Goal: Transaction & Acquisition: Purchase product/service

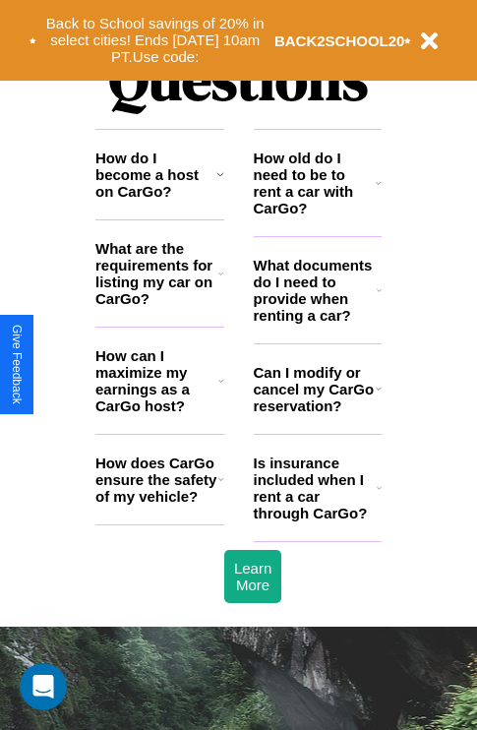
scroll to position [2382, 0]
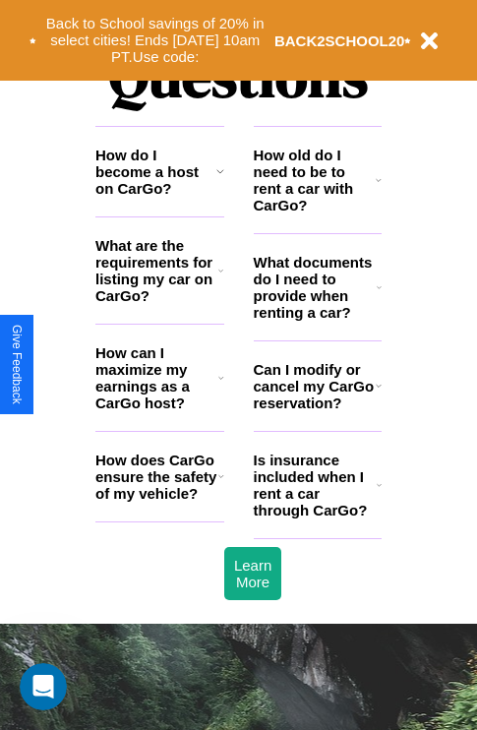
click at [220, 484] on icon at bounding box center [221, 476] width 6 height 16
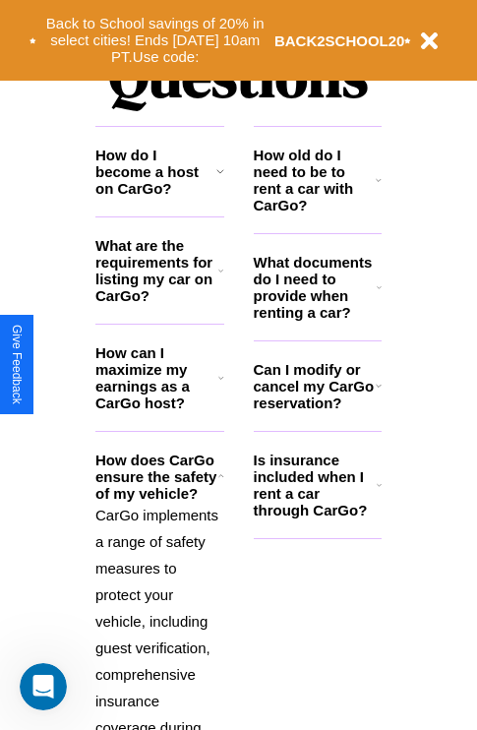
click at [379, 295] on icon at bounding box center [379, 287] width 5 height 16
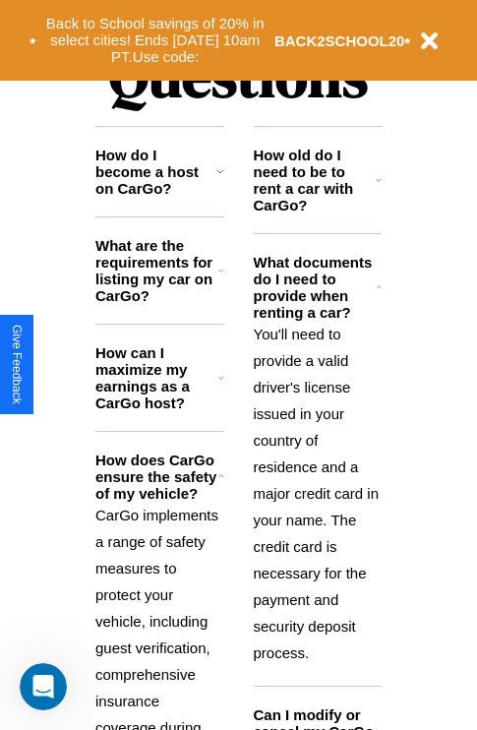
click at [159, 302] on h3 "What are the requirements for listing my car on CarGo?" at bounding box center [156, 270] width 123 height 67
click at [220, 385] on icon at bounding box center [221, 378] width 6 height 16
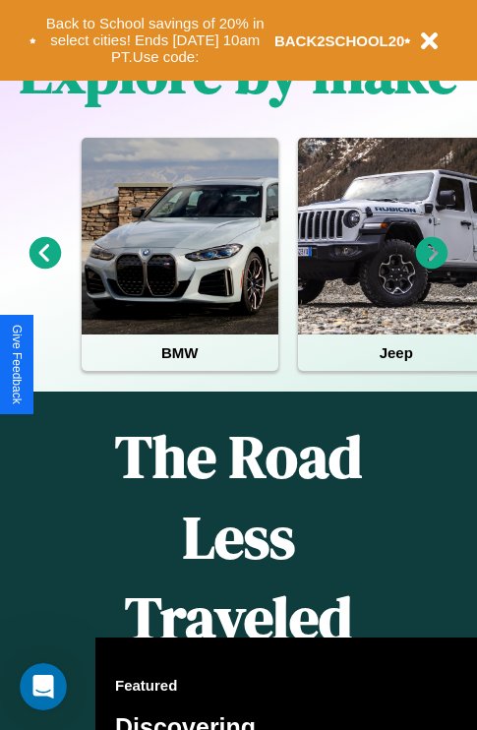
scroll to position [303, 0]
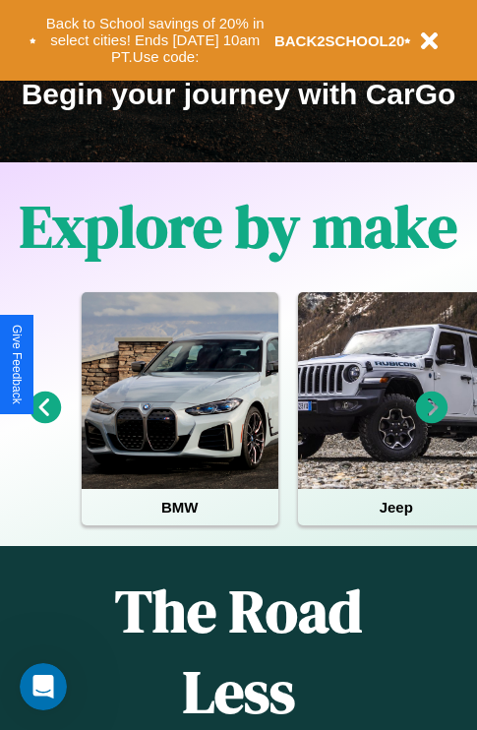
click at [432, 421] on icon at bounding box center [432, 407] width 32 height 32
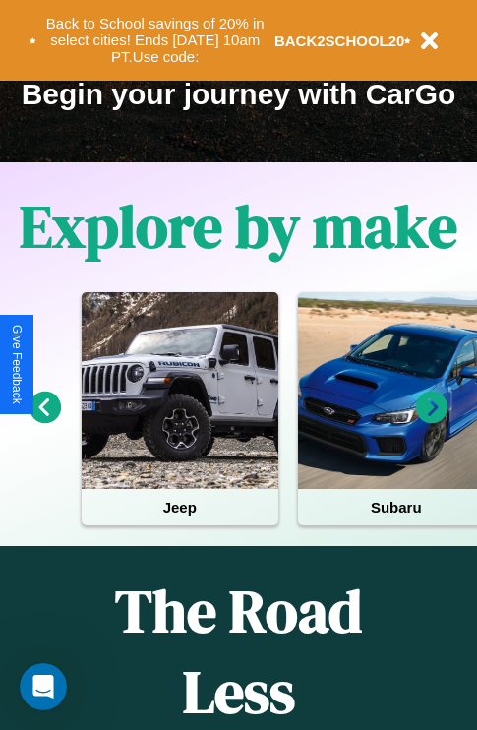
click at [44, 421] on icon at bounding box center [45, 407] width 32 height 32
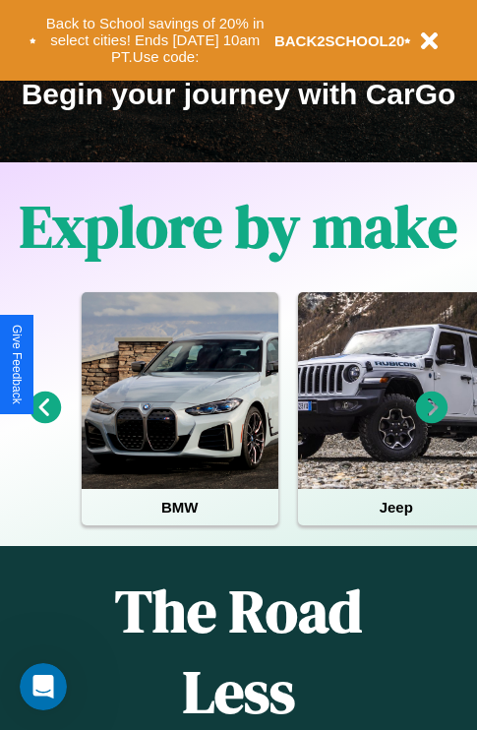
click at [432, 421] on icon at bounding box center [432, 407] width 32 height 32
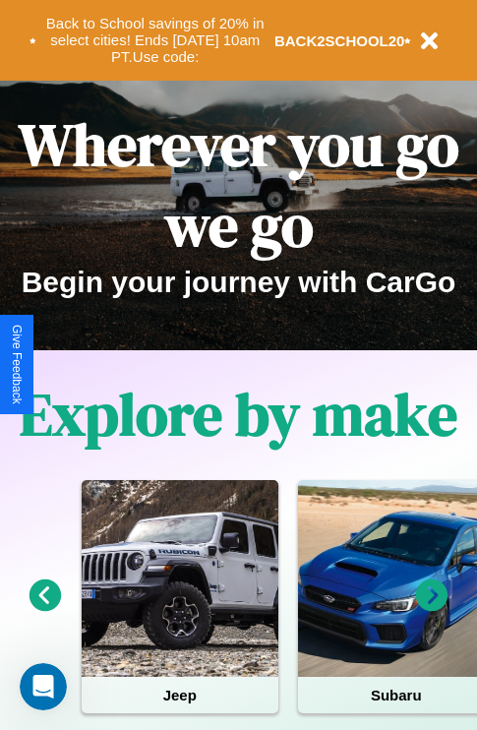
scroll to position [0, 0]
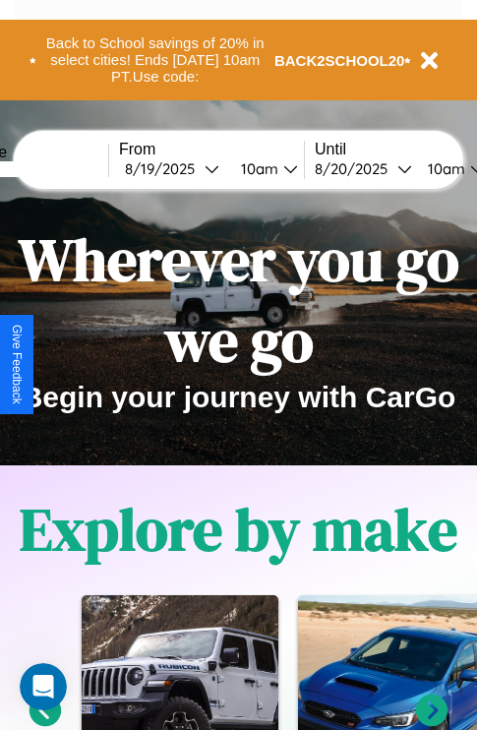
click at [65, 168] on input "text" at bounding box center [34, 169] width 147 height 16
type input "*******"
click at [195, 168] on div "[DATE]" at bounding box center [165, 168] width 80 height 19
select select "*"
select select "****"
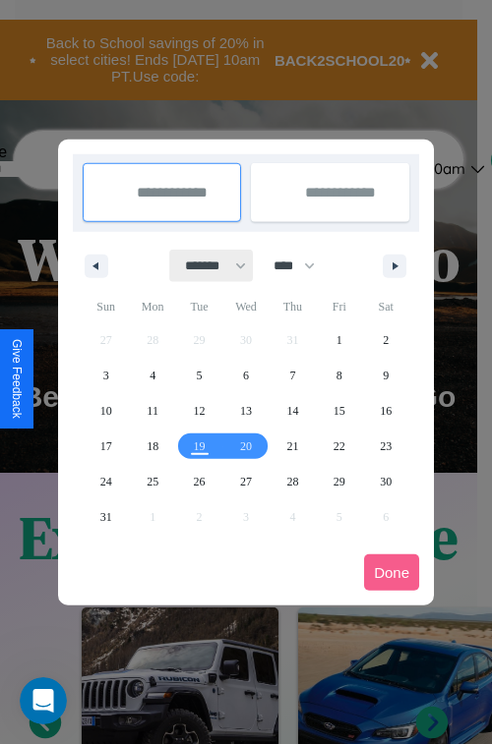
click at [206, 265] on select "******* ******** ***** ***** *** **** **** ****** ********* ******* ******** **…" at bounding box center [212, 266] width 84 height 32
select select "*"
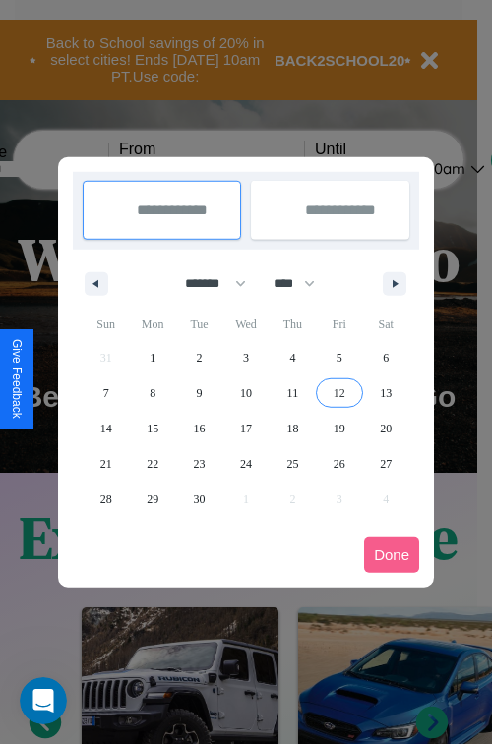
click at [338, 392] on span "12" at bounding box center [339, 393] width 12 height 35
type input "**********"
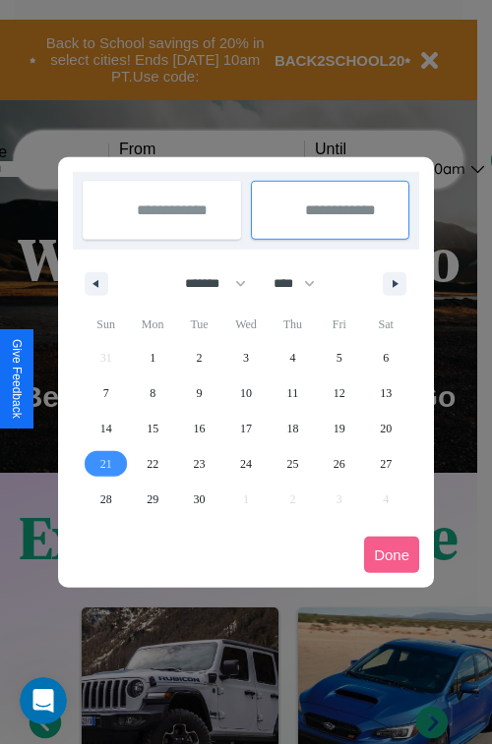
click at [105, 463] on span "21" at bounding box center [106, 463] width 12 height 35
type input "**********"
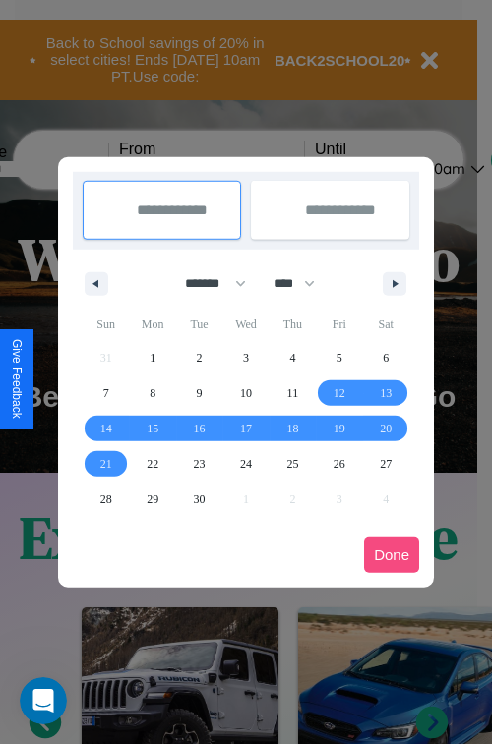
click at [391, 555] on button "Done" at bounding box center [391, 555] width 55 height 36
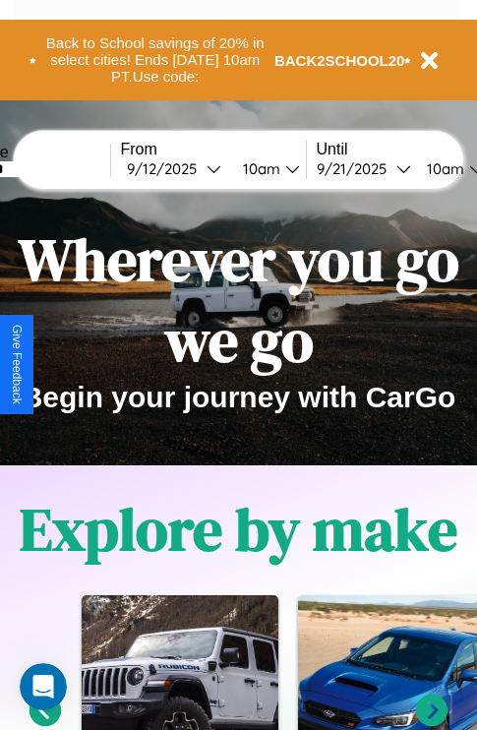
scroll to position [0, 73]
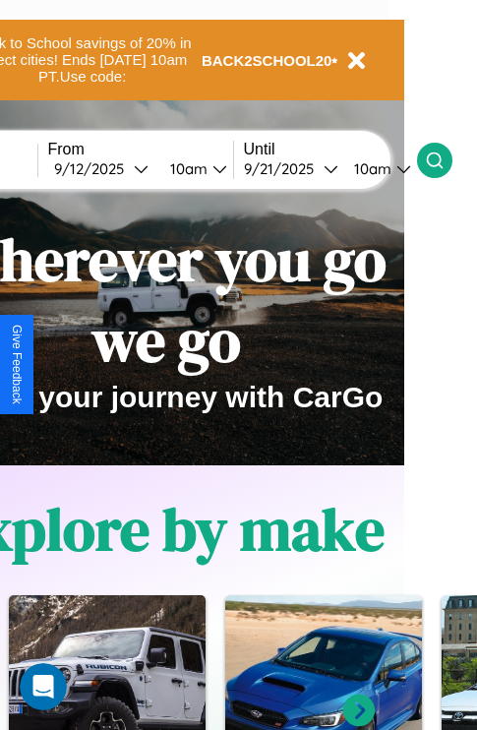
click at [444, 159] on icon at bounding box center [435, 160] width 20 height 20
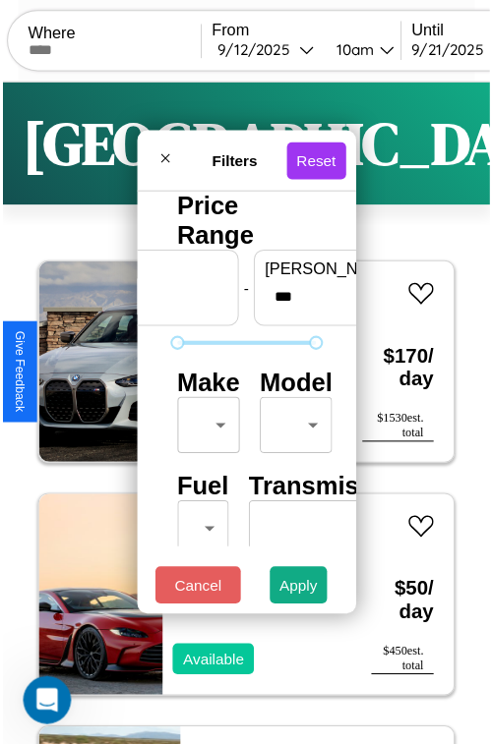
scroll to position [58, 0]
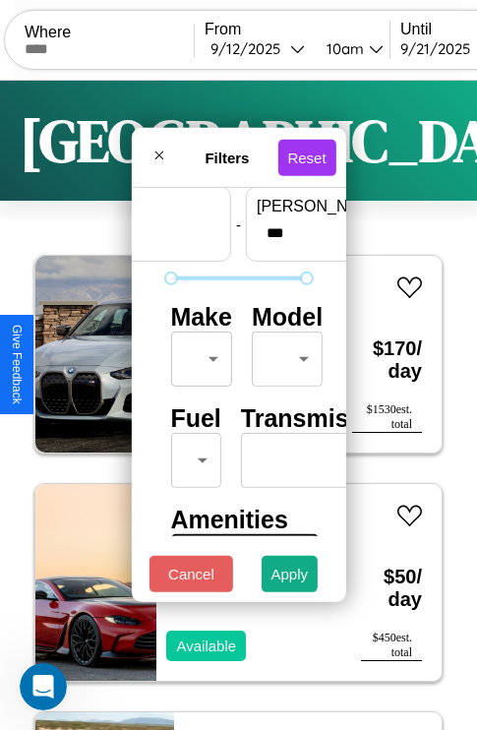
click at [198, 354] on body "CarGo Where From [DATE] 10am Until [DATE] 10am Become a Host Login Sign Up Chic…" at bounding box center [238, 405] width 477 height 811
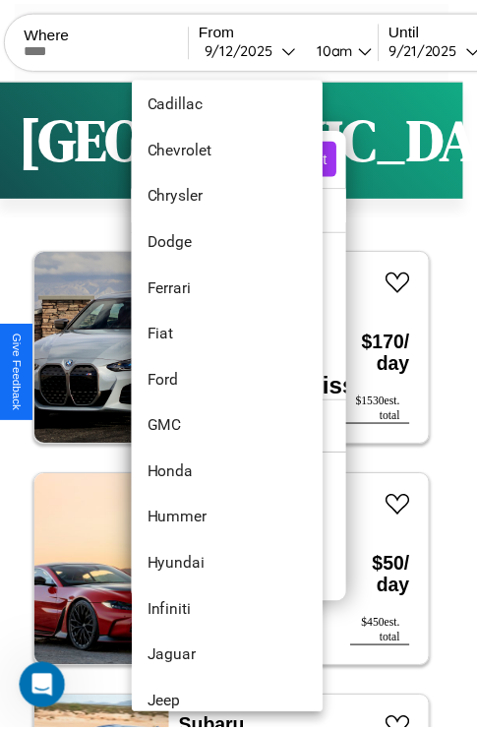
scroll to position [745, 0]
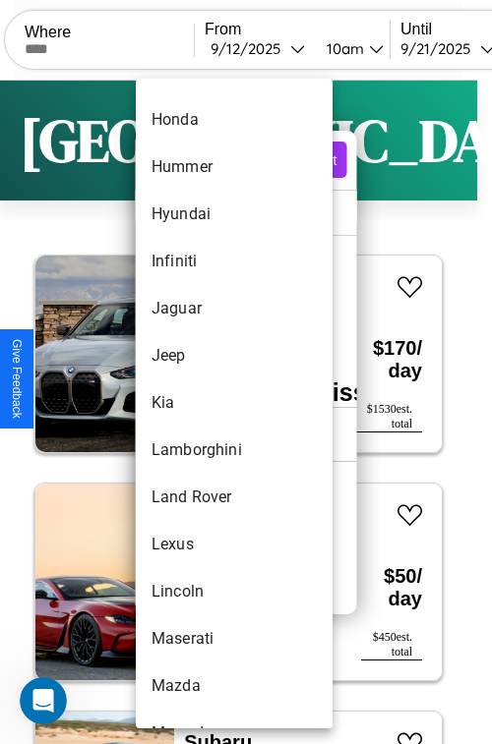
click at [197, 403] on li "Kia" at bounding box center [234, 403] width 197 height 47
type input "***"
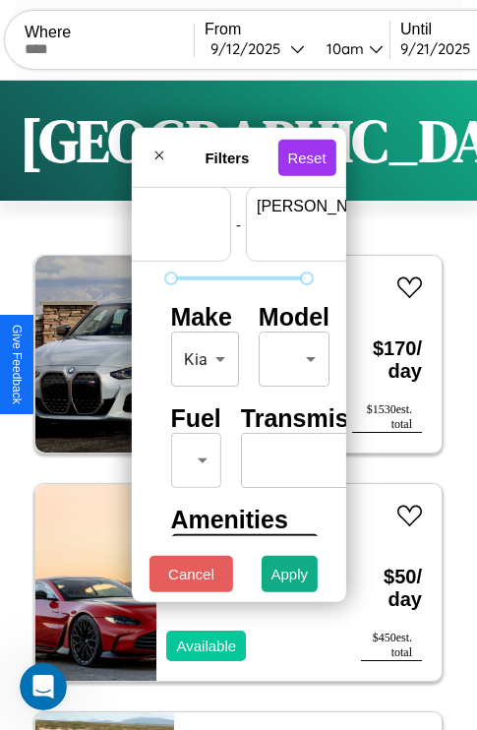
scroll to position [58, 122]
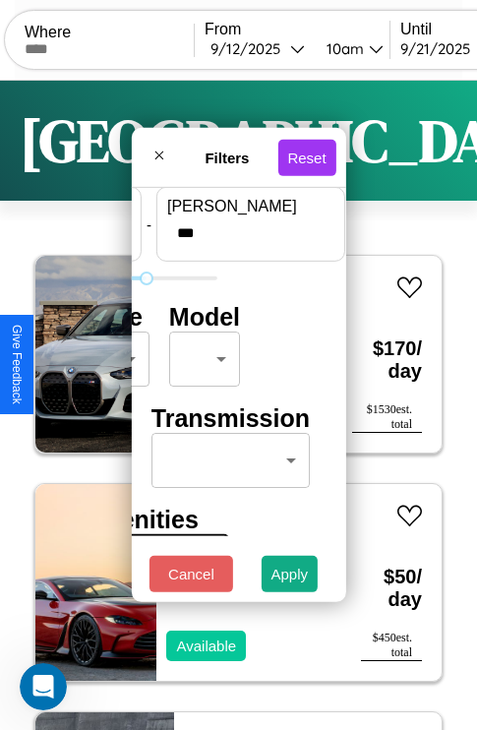
type input "***"
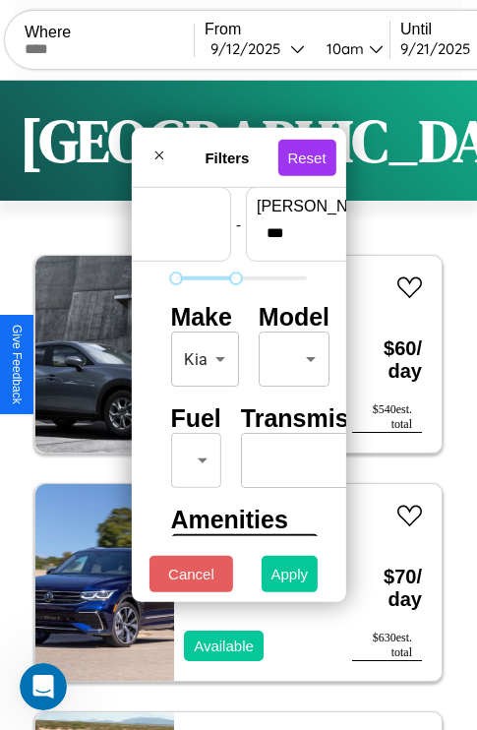
type input "**"
click at [290, 578] on button "Apply" at bounding box center [290, 573] width 57 height 36
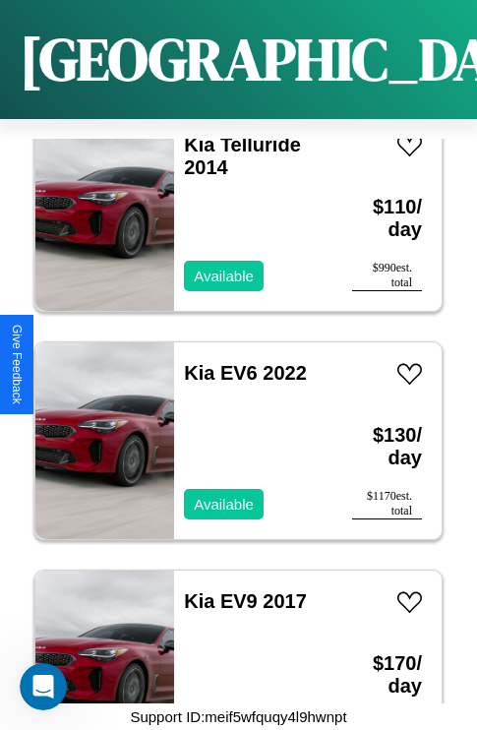
scroll to position [376, 0]
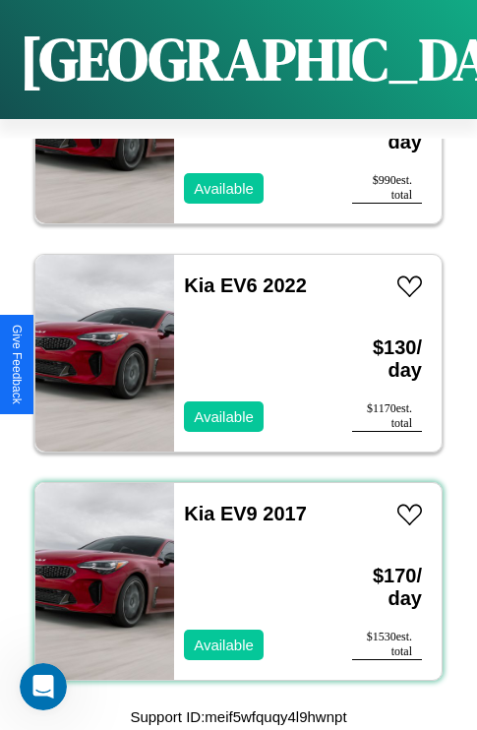
click at [231, 569] on div "Kia EV9 2017 Available" at bounding box center [253, 581] width 158 height 197
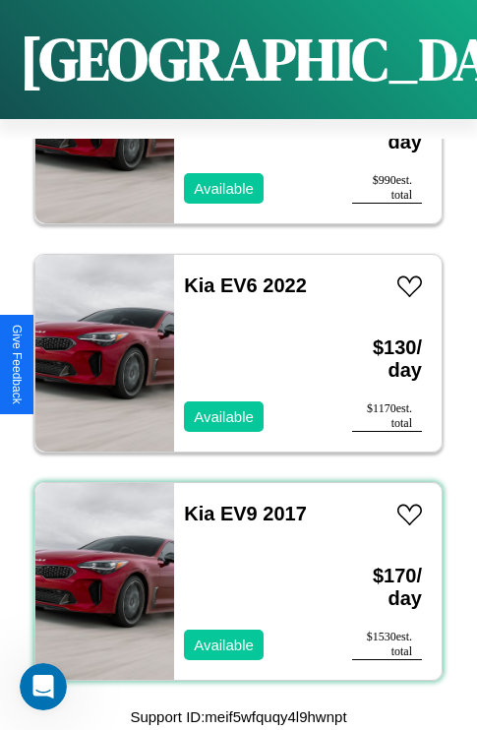
click at [231, 569] on div "Kia EV9 2017 Available" at bounding box center [253, 581] width 158 height 197
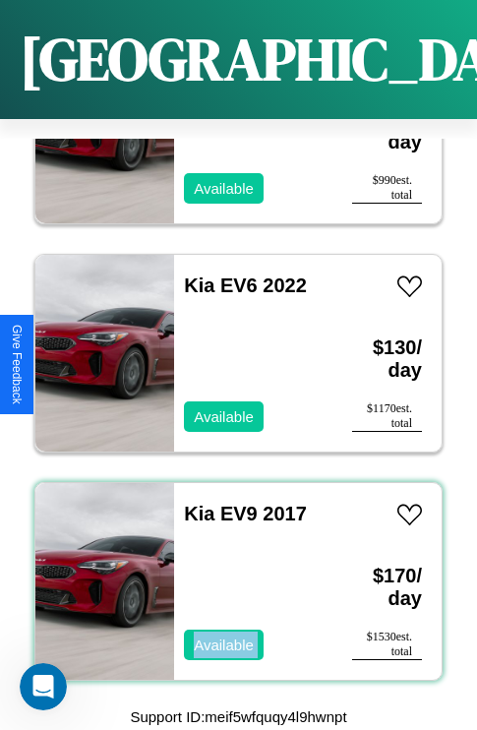
click at [231, 569] on div "Kia EV9 2017 Available" at bounding box center [253, 581] width 158 height 197
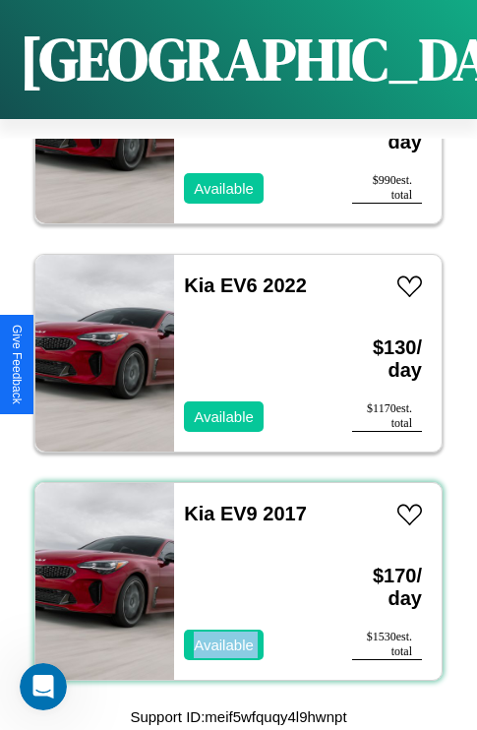
click at [231, 569] on div "Kia EV9 2017 Available" at bounding box center [253, 581] width 158 height 197
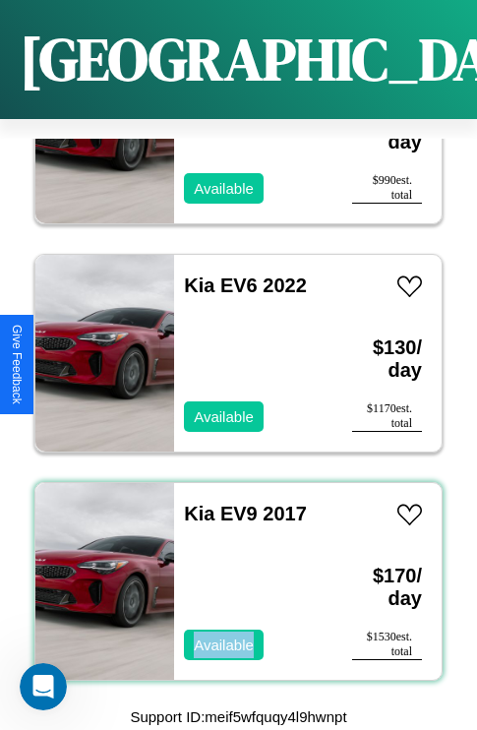
click at [231, 569] on div "Kia EV9 2017 Available" at bounding box center [253, 581] width 158 height 197
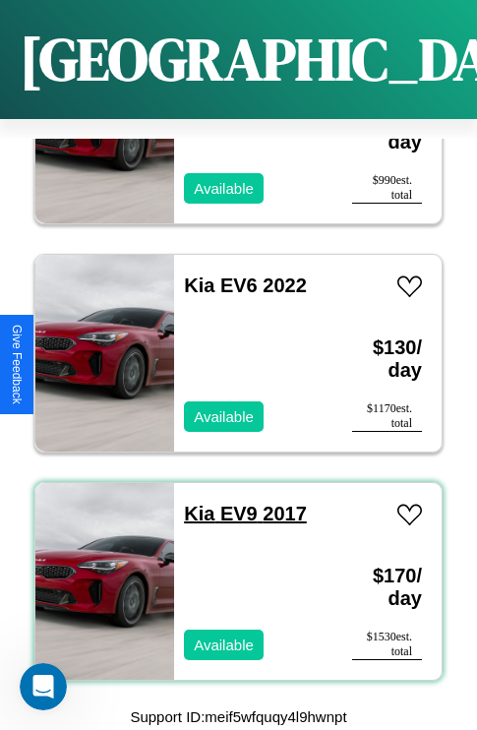
click at [193, 502] on link "Kia EV9 2017" at bounding box center [245, 513] width 123 height 22
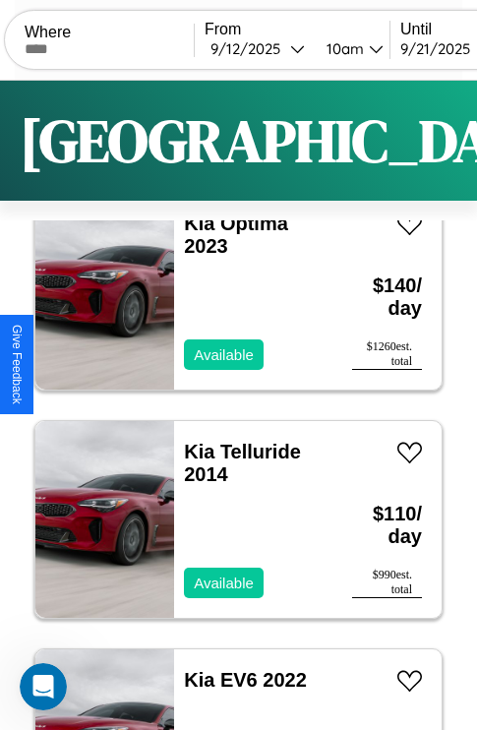
scroll to position [0, 0]
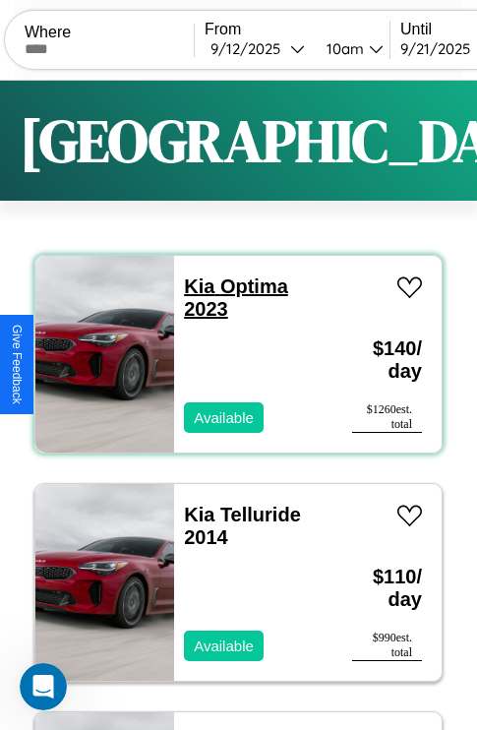
click at [193, 286] on link "Kia Optima 2023" at bounding box center [236, 297] width 104 height 44
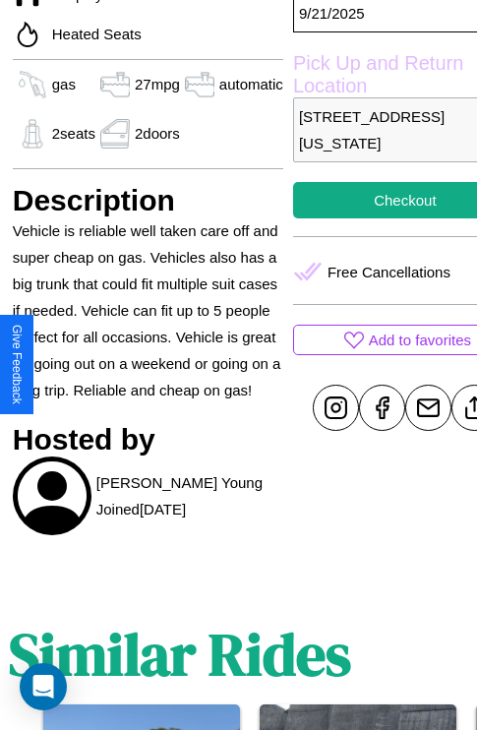
scroll to position [698, 63]
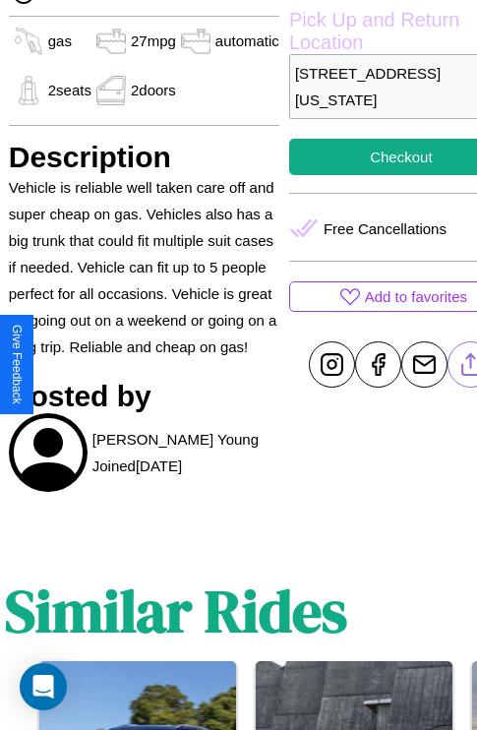
click at [470, 364] on line at bounding box center [470, 361] width 0 height 14
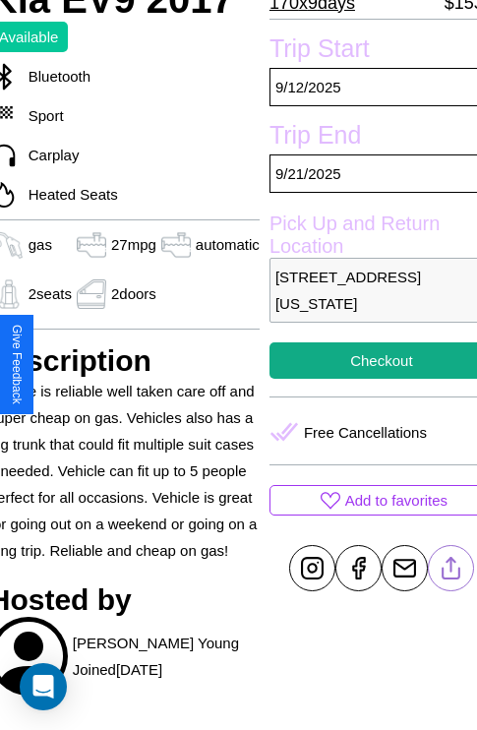
scroll to position [491, 83]
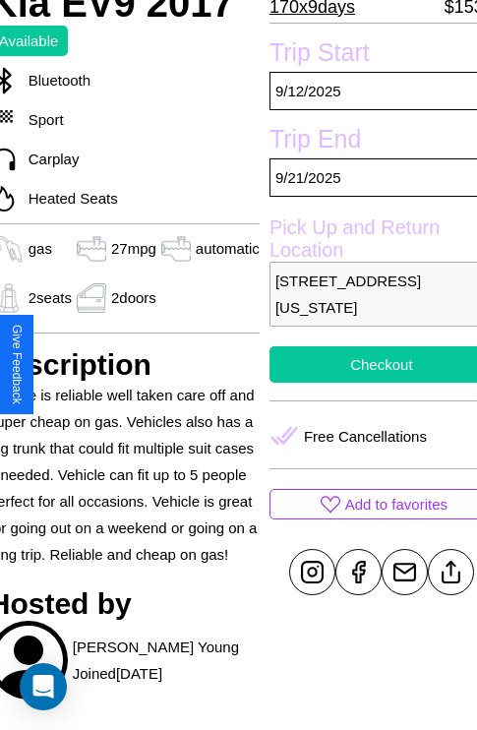
click at [365, 364] on button "Checkout" at bounding box center [381, 364] width 224 height 36
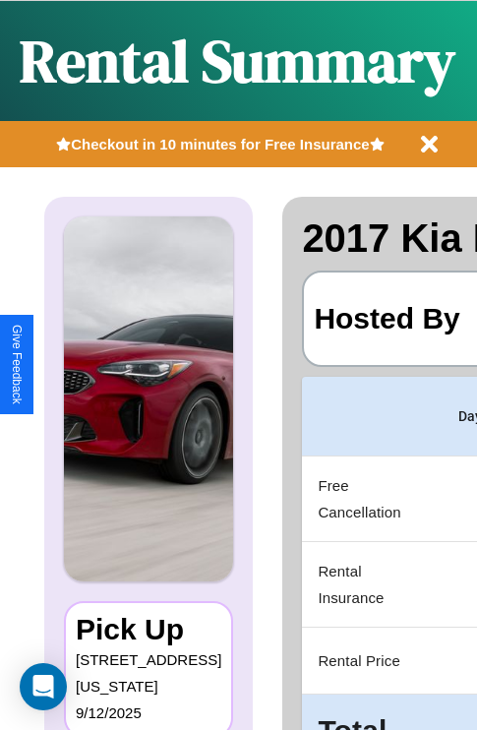
scroll to position [104, 0]
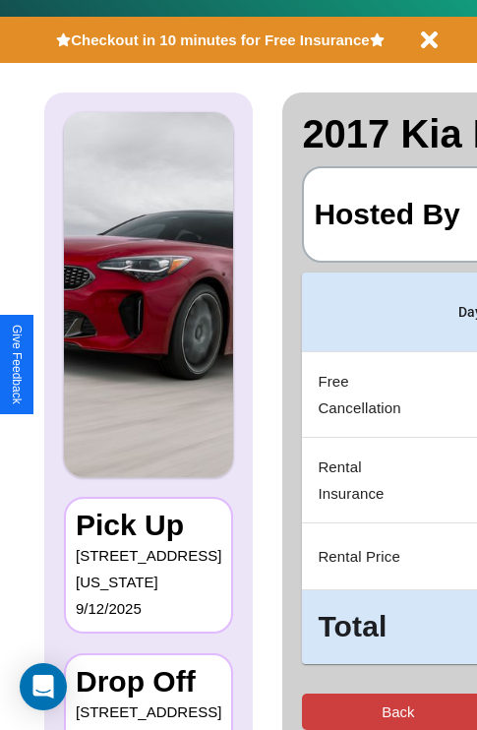
click at [321, 711] on button "Back" at bounding box center [398, 711] width 192 height 36
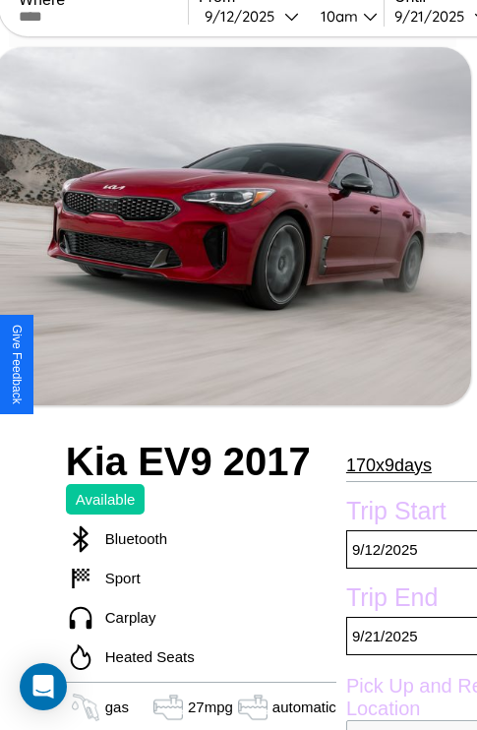
scroll to position [420, 83]
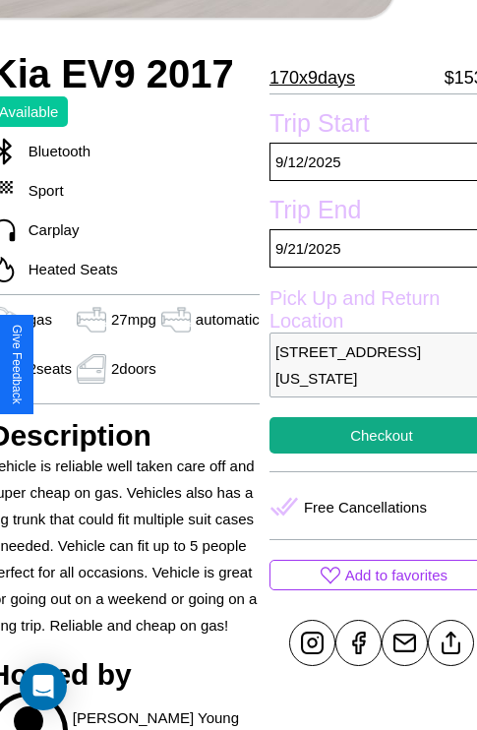
click at [365, 365] on p "6432 Market Street Chicago Illinois 92992 United Kingdom" at bounding box center [381, 364] width 224 height 65
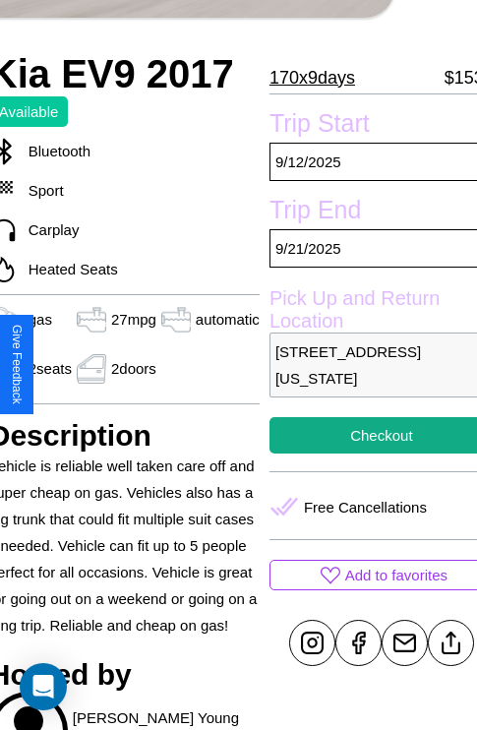
click at [365, 365] on p "6432 Market Street Chicago Illinois 92992 United Kingdom" at bounding box center [381, 364] width 224 height 65
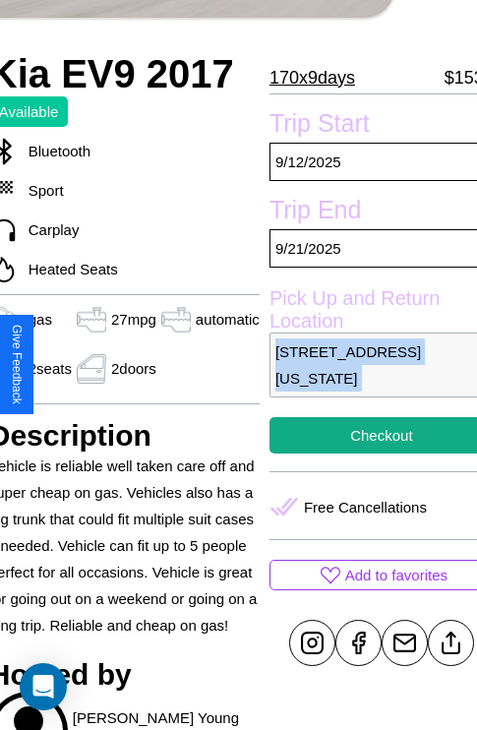
click at [365, 365] on p "6432 Market Street Chicago Illinois 92992 United Kingdom" at bounding box center [381, 364] width 224 height 65
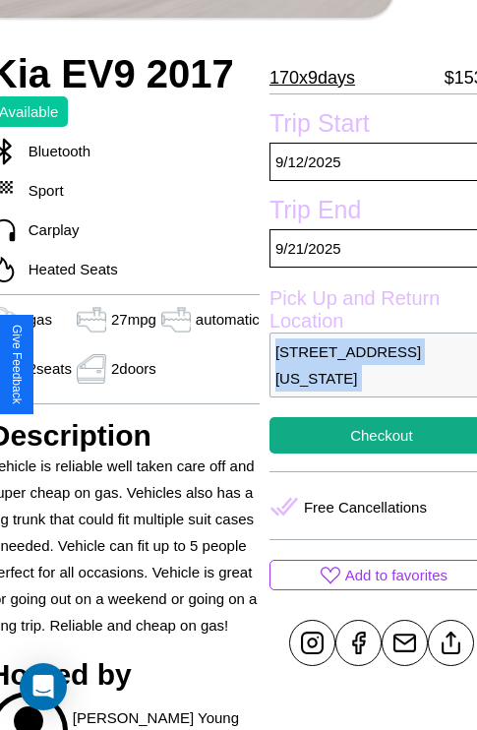
click at [365, 365] on p "6432 Market Street Chicago Illinois 92992 United Kingdom" at bounding box center [381, 364] width 224 height 65
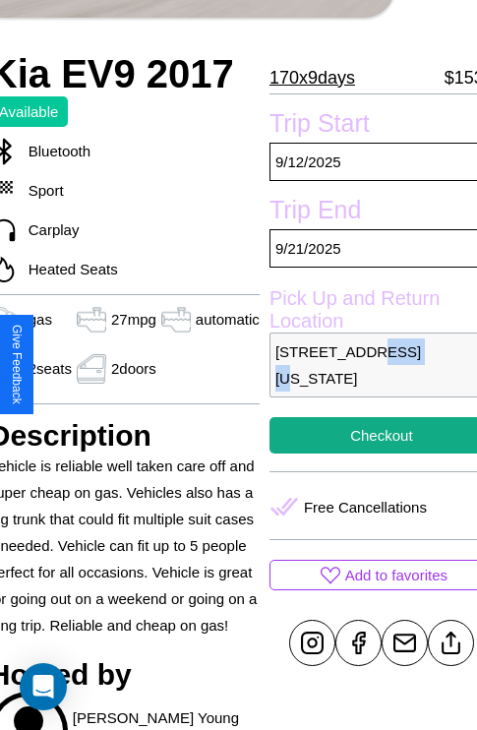
click at [365, 365] on p "6432 Market Street Chicago Illinois 92992 United Kingdom" at bounding box center [381, 364] width 224 height 65
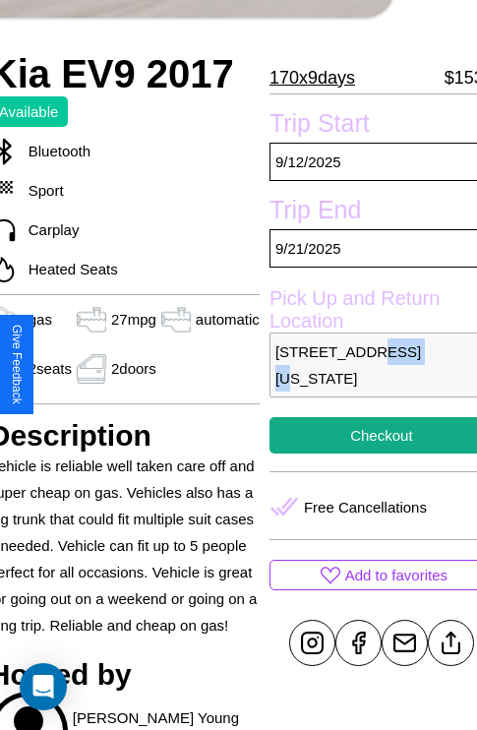
click at [365, 365] on p "6432 Market Street Chicago Illinois 92992 United Kingdom" at bounding box center [381, 364] width 224 height 65
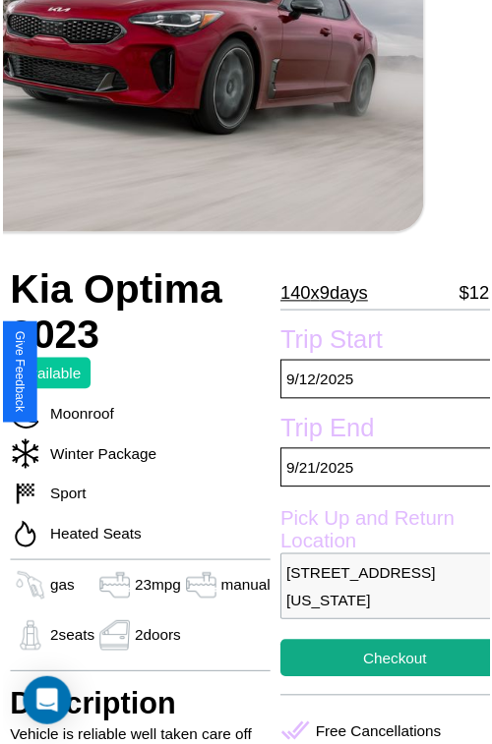
scroll to position [217, 67]
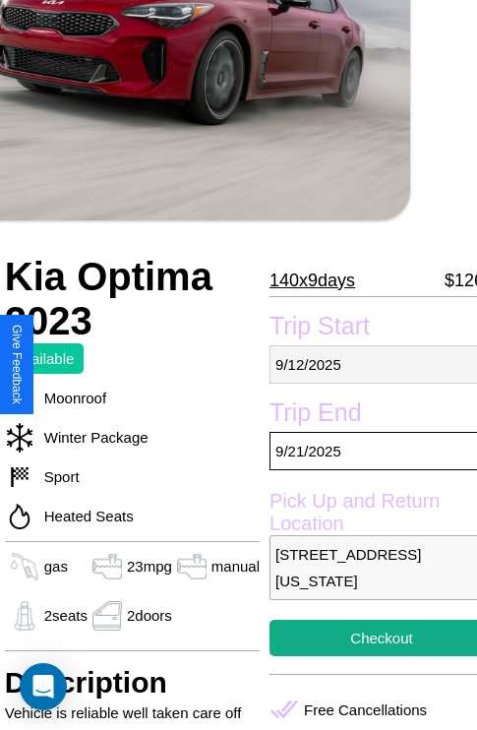
click at [365, 364] on p "9 / 12 / 2025" at bounding box center [381, 364] width 224 height 38
select select "*"
select select "****"
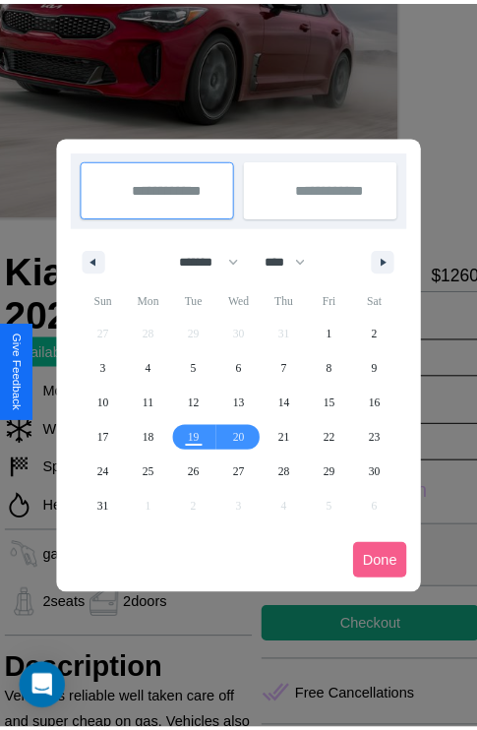
scroll to position [0, 67]
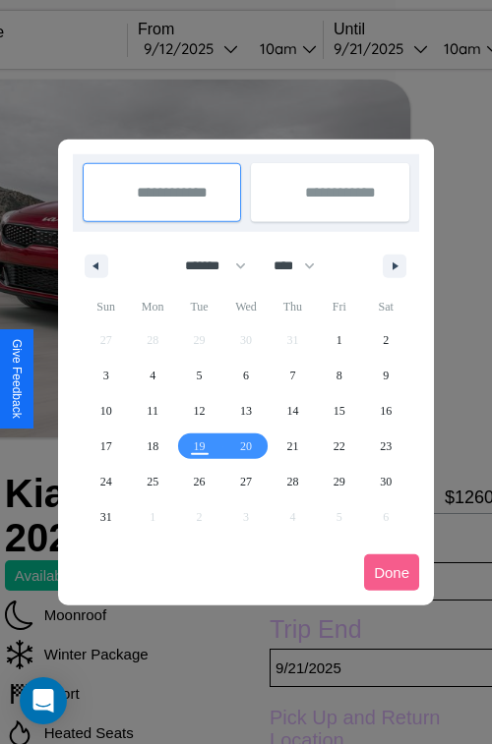
click at [217, 48] on div at bounding box center [246, 372] width 492 height 744
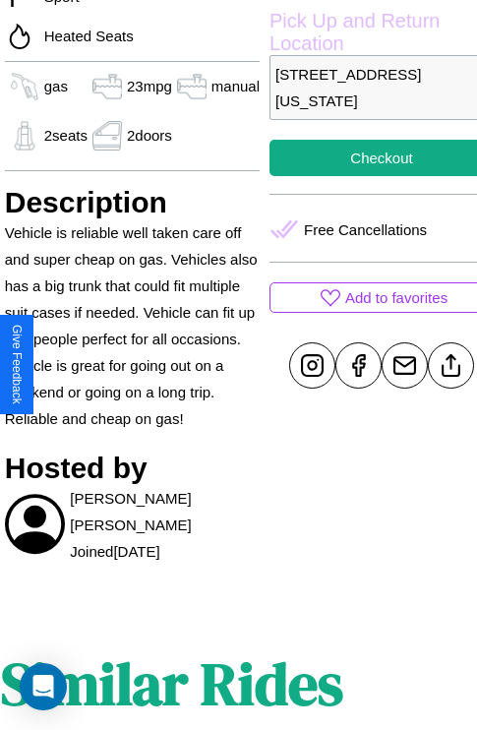
scroll to position [698, 67]
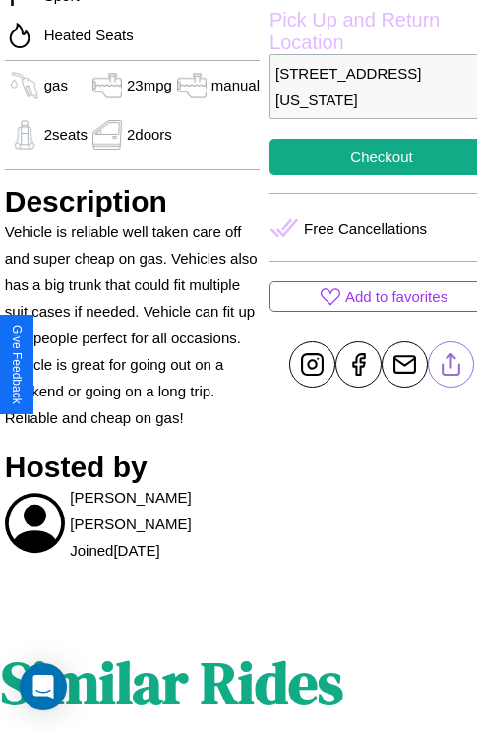
click at [451, 364] on line at bounding box center [451, 361] width 0 height 14
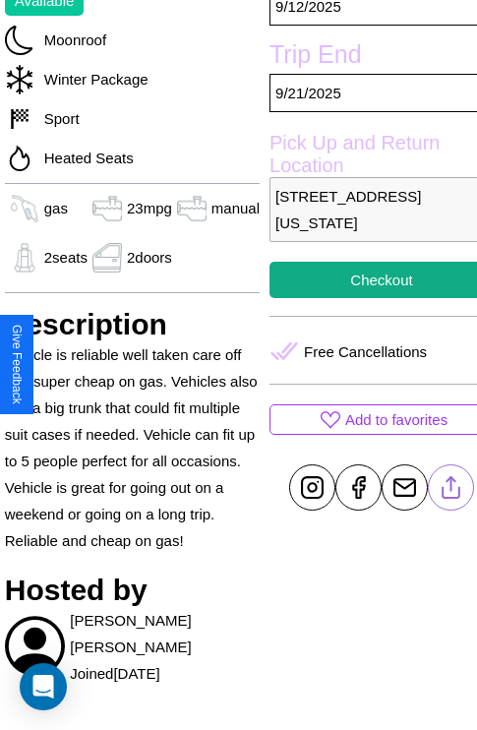
scroll to position [491, 67]
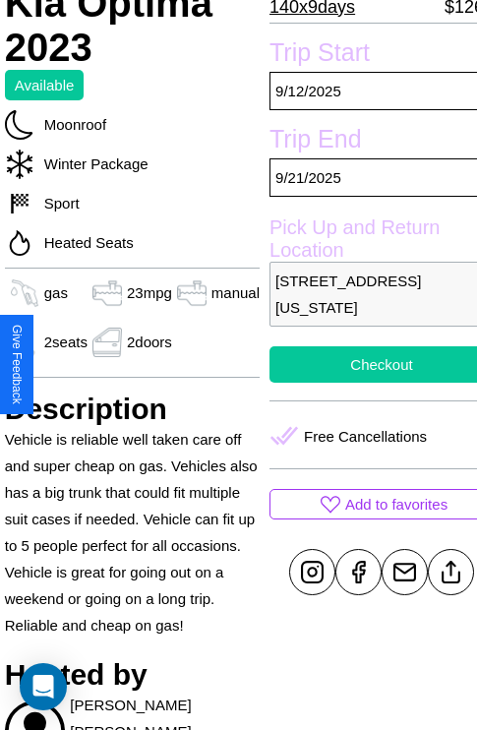
click at [365, 364] on button "Checkout" at bounding box center [381, 364] width 224 height 36
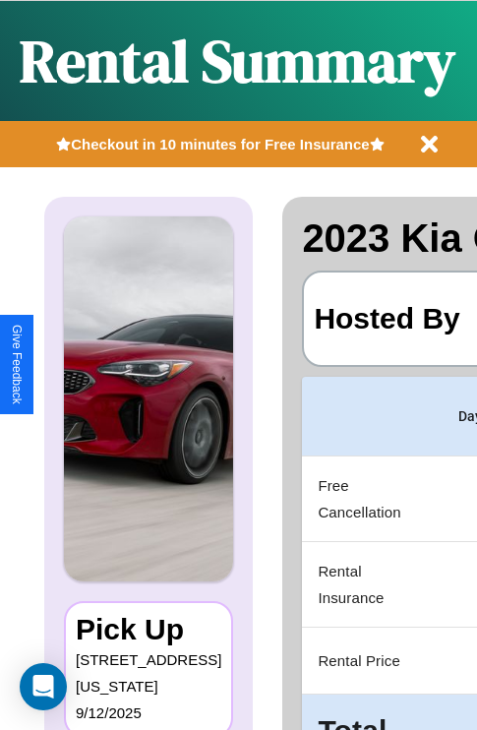
scroll to position [0, 372]
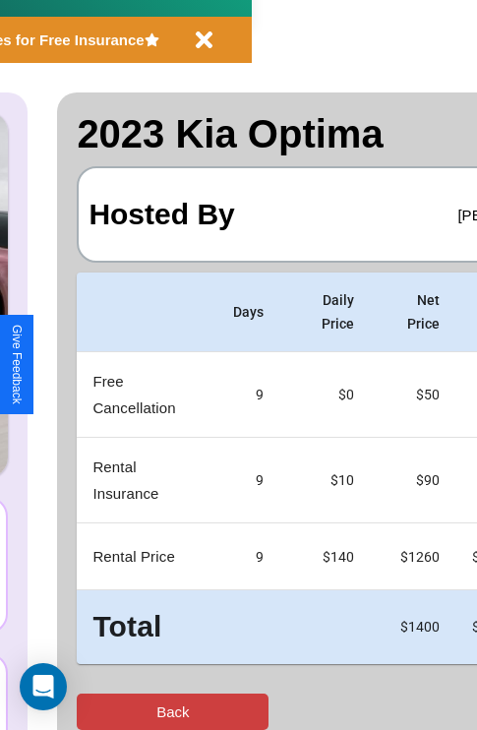
click at [95, 711] on button "Back" at bounding box center [173, 711] width 192 height 36
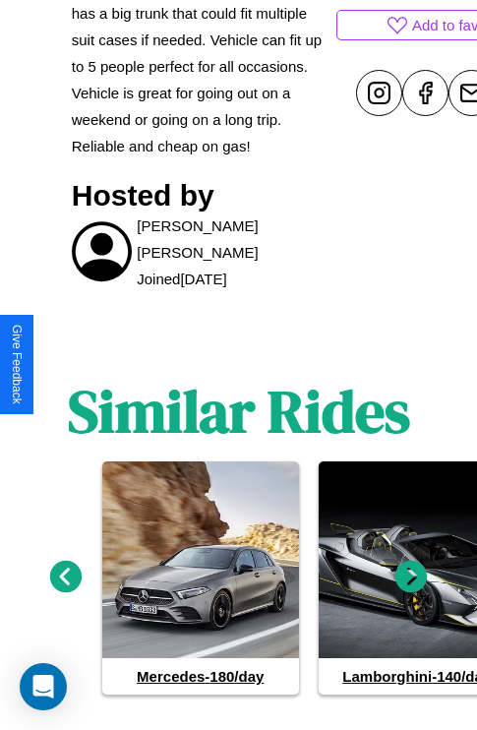
scroll to position [1025, 0]
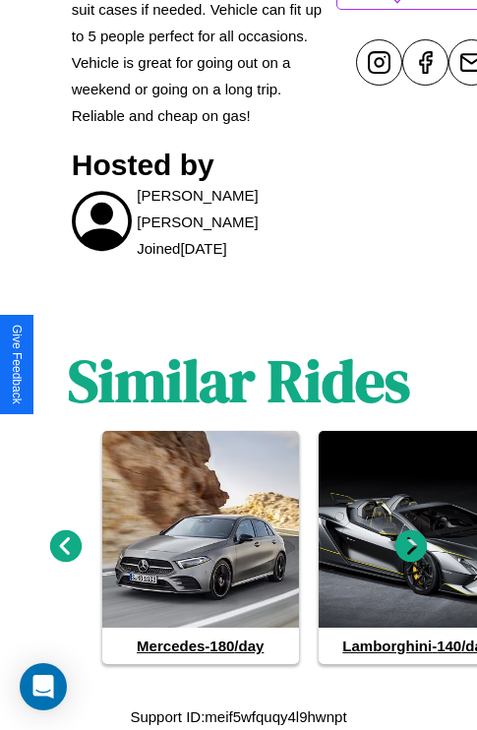
click at [411, 547] on icon at bounding box center [411, 546] width 32 height 32
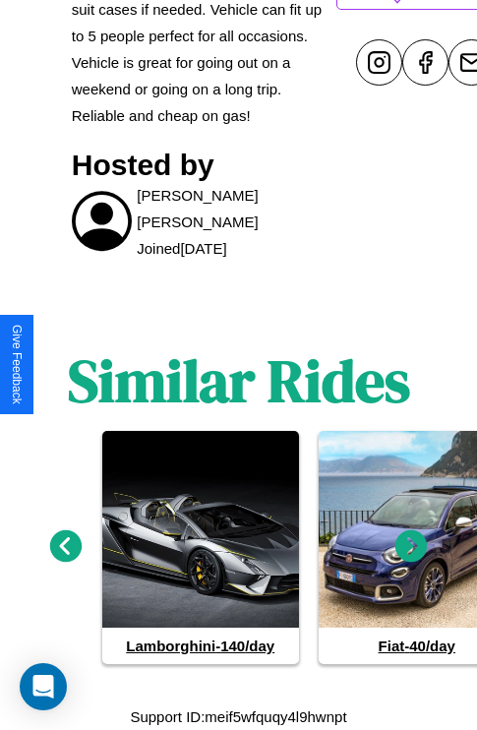
click at [411, 547] on icon at bounding box center [411, 546] width 32 height 32
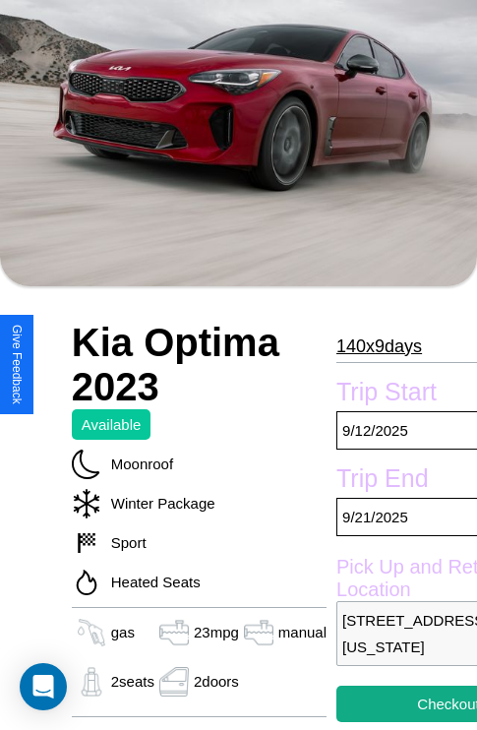
scroll to position [133, 0]
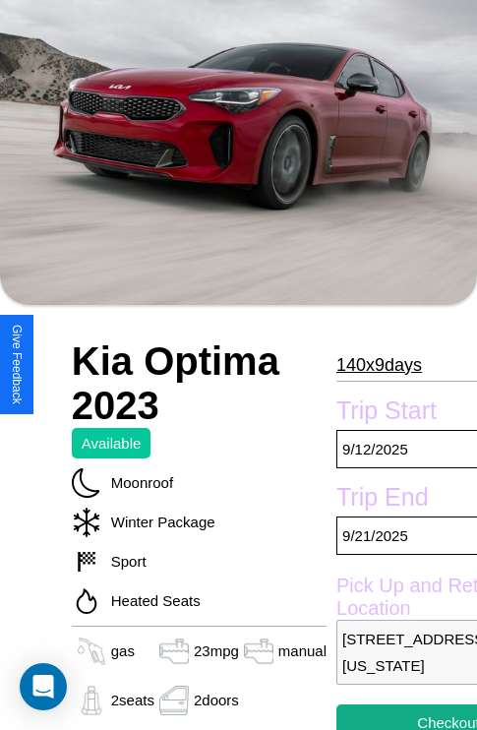
click at [370, 364] on p "140 x 9 days" at bounding box center [379, 364] width 86 height 31
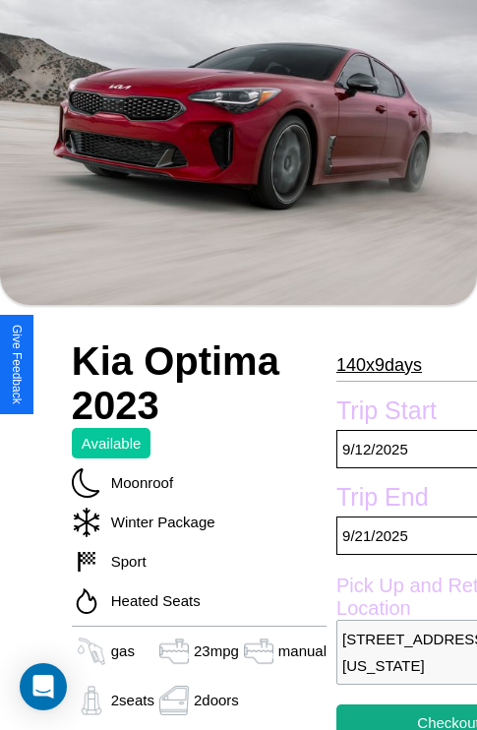
click at [370, 364] on p "140 x 9 days" at bounding box center [379, 364] width 86 height 31
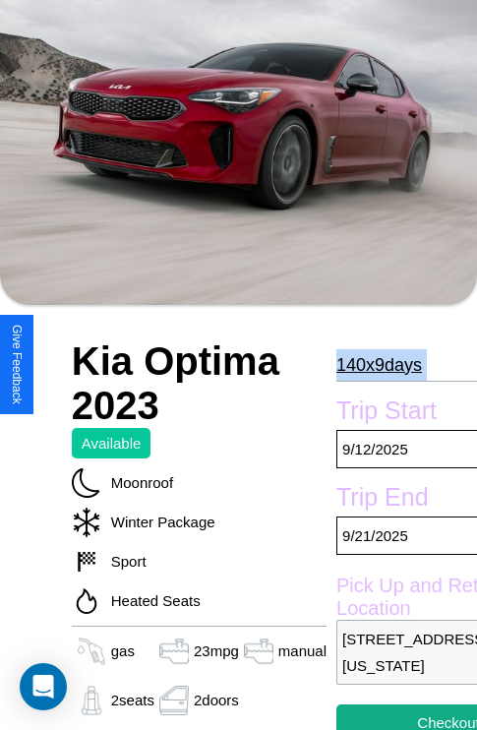
click at [370, 364] on p "140 x 9 days" at bounding box center [379, 364] width 86 height 31
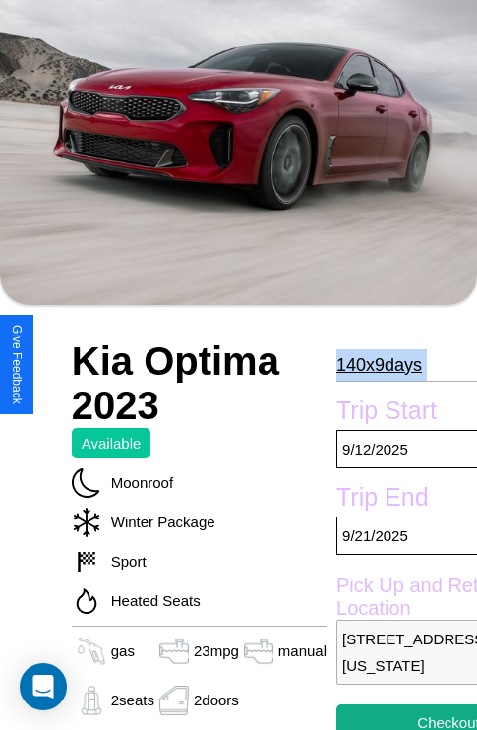
click at [370, 364] on p "140 x 9 days" at bounding box center [379, 364] width 86 height 31
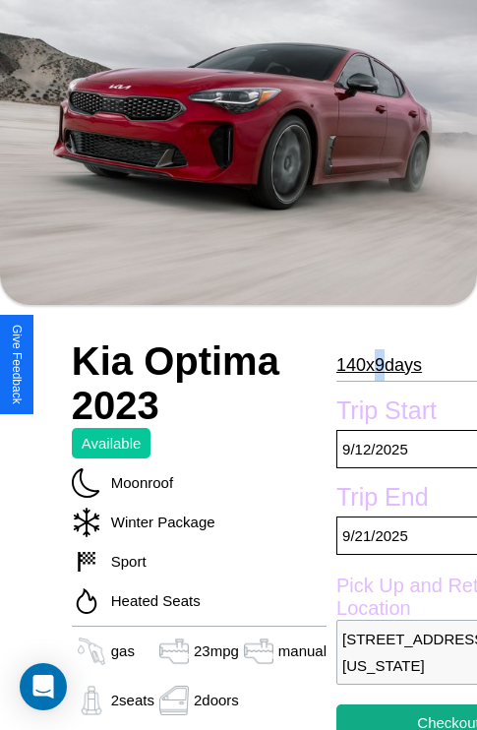
click at [370, 364] on p "140 x 9 days" at bounding box center [379, 364] width 86 height 31
